Goal: Task Accomplishment & Management: Use online tool/utility

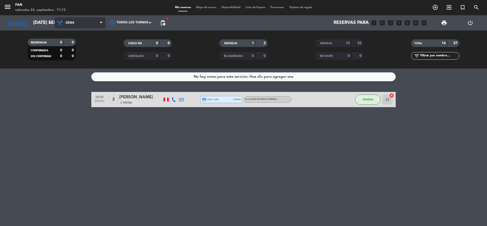
click at [67, 26] on span "Cena" at bounding box center [80, 22] width 51 height 11
click at [204, 9] on div "Mis reservas Mapa de mesas Disponibilidad Lista de Espera Pre-acceso Tarjetas d…" at bounding box center [244, 7] width 142 height 5
click at [207, 6] on span "Mapa de mesas" at bounding box center [206, 7] width 25 height 3
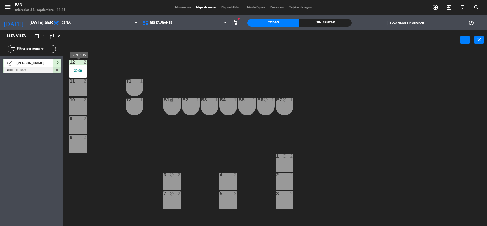
click at [82, 69] on div "20:00" at bounding box center [78, 71] width 18 height 4
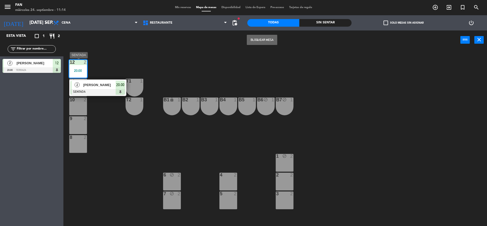
click at [100, 87] on span "[PERSON_NAME]" at bounding box center [99, 84] width 32 height 5
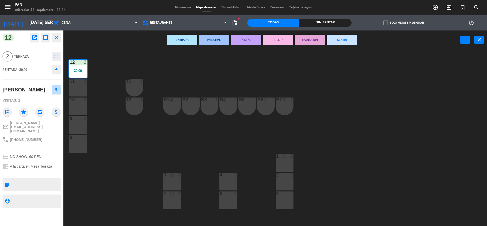
click at [319, 66] on div "12 2 20:00 11 2 T1 1 10 2 T2 1 B1 lock 1 B2 1 B3 1 B4 1 B5 1 B6 block 1 B7 bloc…" at bounding box center [277, 139] width 419 height 176
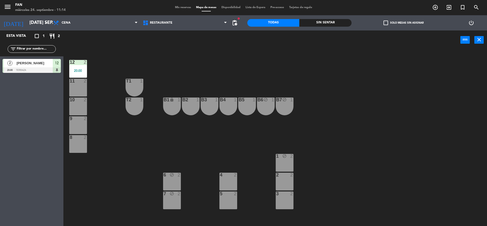
click at [77, 66] on div "12 2 20:00" at bounding box center [78, 69] width 18 height 18
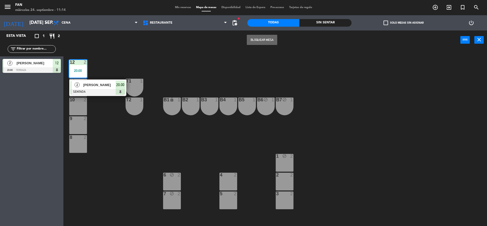
click at [90, 82] on span "[PERSON_NAME]" at bounding box center [99, 84] width 32 height 5
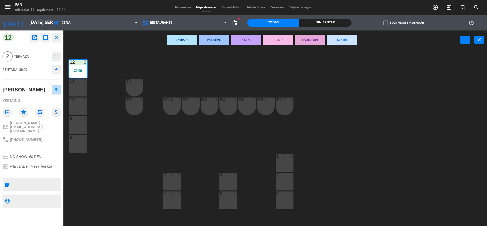
click at [355, 44] on button "SERVIR" at bounding box center [342, 40] width 30 height 10
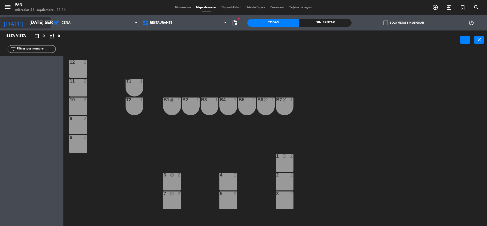
click at [27, 22] on input "[DATE] sep." at bounding box center [56, 23] width 59 height 10
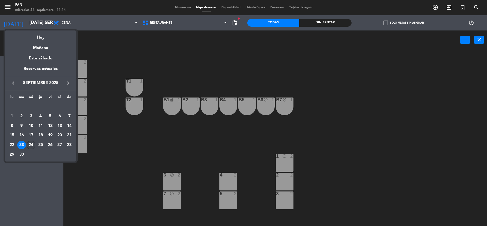
click at [27, 147] on div "24" at bounding box center [31, 145] width 9 height 9
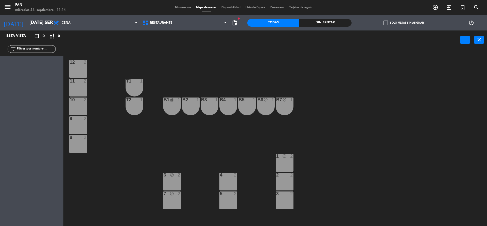
type input "mié. [DATE]"
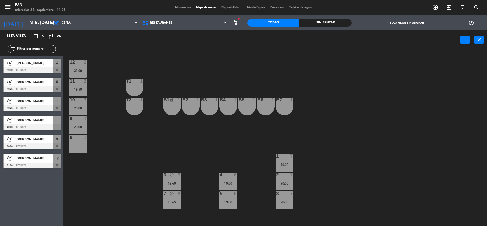
click at [184, 105] on div "B2 1" at bounding box center [191, 106] width 18 height 18
click at [210, 125] on div "12 2 21:00 11 2 19:45 T1 1 10 3 20:00 T2 1 B1 lock 1 B2 1 B3 1 B4 1 B5 1 B6 1 B…" at bounding box center [277, 139] width 419 height 176
click at [182, 6] on span "Mis reservas" at bounding box center [183, 7] width 21 height 3
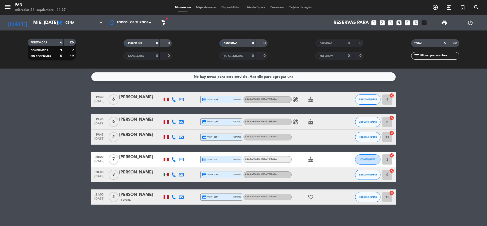
click at [173, 99] on icon at bounding box center [174, 99] width 5 height 5
click at [185, 92] on span at bounding box center [187, 91] width 4 height 4
click at [175, 121] on icon at bounding box center [174, 122] width 5 height 5
click at [174, 138] on icon at bounding box center [174, 137] width 5 height 5
click at [174, 155] on div at bounding box center [174, 159] width 8 height 15
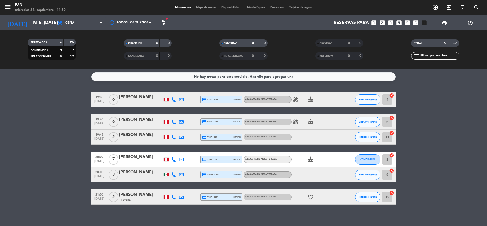
click at [173, 158] on icon at bounding box center [174, 159] width 5 height 5
click at [174, 173] on icon at bounding box center [174, 174] width 5 height 5
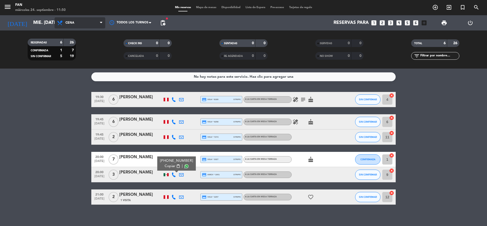
click at [75, 20] on span "Cena" at bounding box center [80, 22] width 51 height 11
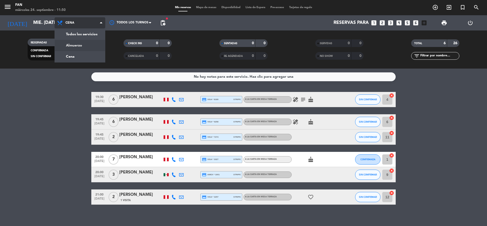
click at [79, 45] on div "menu Fan miércoles 24. septiembre - 11:50 Mis reservas Mapa de mesas Disponibil…" at bounding box center [243, 34] width 487 height 69
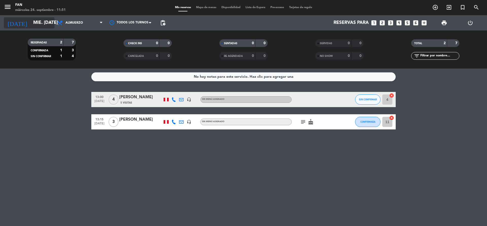
click at [41, 19] on input "mié. [DATE]" at bounding box center [60, 23] width 59 height 10
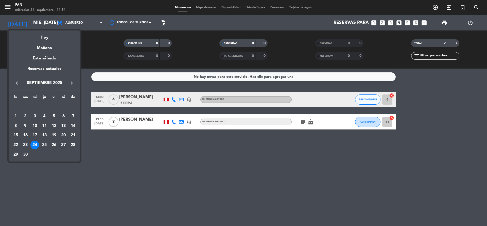
click at [64, 146] on div "27" at bounding box center [63, 145] width 9 height 9
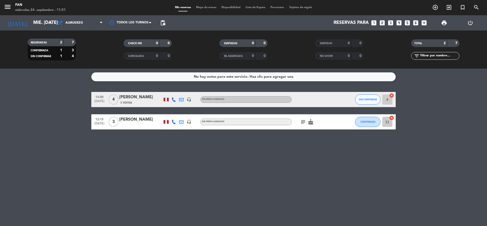
type input "sáb. [DATE]"
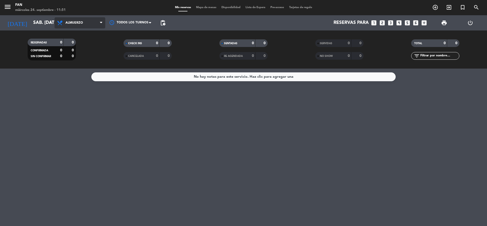
click at [84, 24] on span "Almuerzo" at bounding box center [80, 22] width 51 height 11
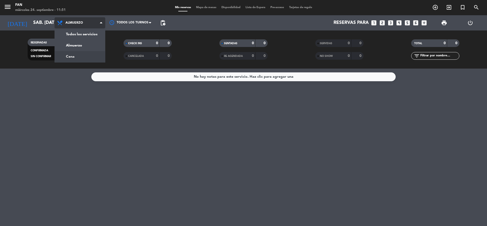
click at [76, 53] on div "menu Fan miércoles 24. septiembre - 11:51 Mis reservas Mapa de mesas Disponibil…" at bounding box center [243, 34] width 487 height 69
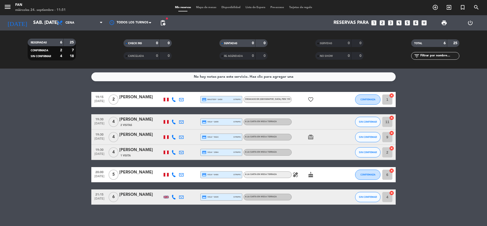
click at [198, 7] on span "Mapa de mesas" at bounding box center [206, 7] width 25 height 3
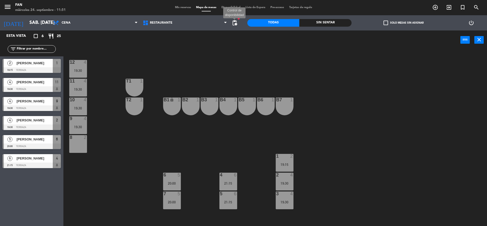
click at [233, 25] on span "pending_actions" at bounding box center [235, 23] width 6 height 6
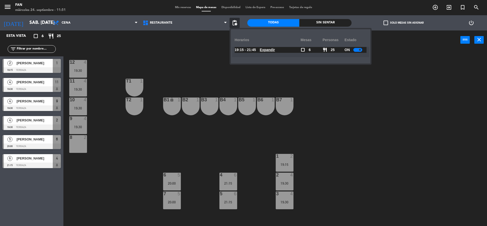
click at [268, 51] on u "Expandir" at bounding box center [267, 50] width 15 height 4
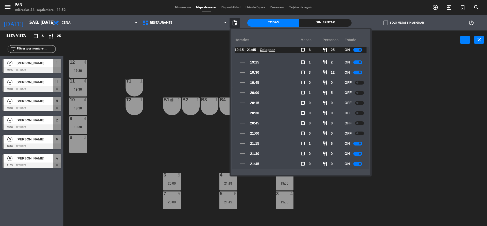
click at [412, 101] on div "12 4 19:30 11 4 19:30 T1 1 10 4 19:30 T2 1 B1 lock 1 B2 1 B3 1 B4 1 B5 1 B6 1 B…" at bounding box center [277, 139] width 419 height 176
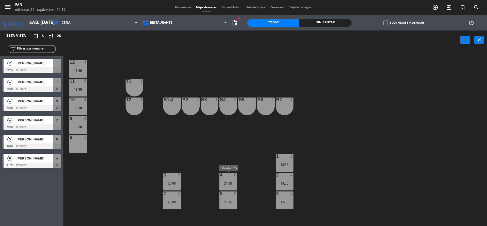
click at [232, 175] on div at bounding box center [228, 175] width 8 height 5
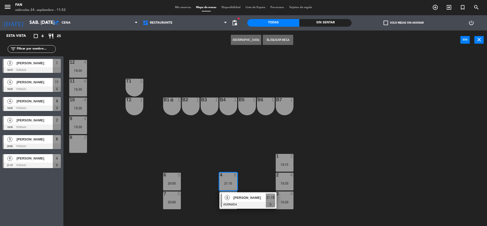
click at [274, 40] on button "Bloquear Mesa" at bounding box center [278, 40] width 30 height 10
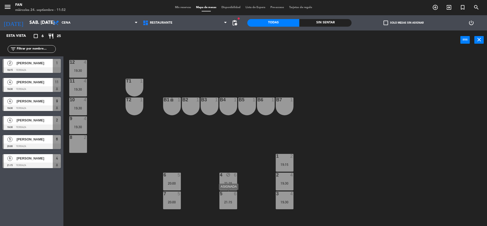
click at [234, 198] on div "5 6 21:15" at bounding box center [228, 200] width 18 height 18
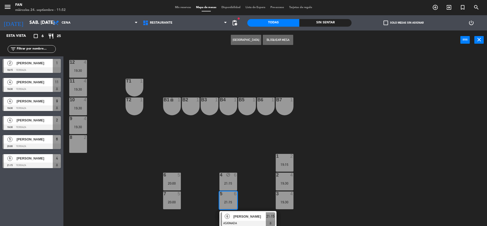
click at [270, 42] on button "Bloquear Mesa" at bounding box center [278, 40] width 30 height 10
